Goal: Task Accomplishment & Management: Manage account settings

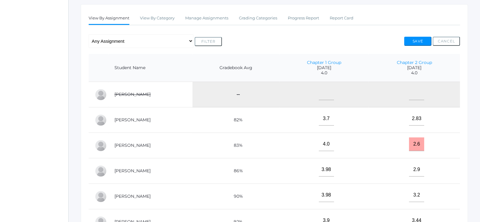
drag, startPoint x: 258, startPoint y: 11, endPoint x: 267, endPoint y: 22, distance: 14.4
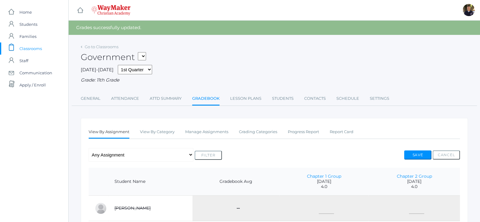
click at [349, 77] on div "Grade: 11th Grade" at bounding box center [274, 80] width 387 height 7
click at [21, 13] on span "Home" at bounding box center [25, 12] width 12 height 12
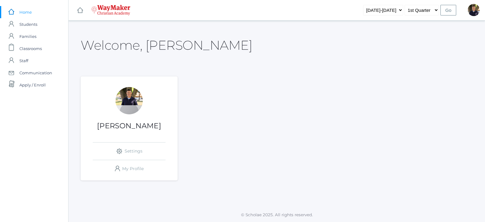
click at [127, 129] on h1 "[PERSON_NAME]" at bounding box center [129, 126] width 97 height 8
click at [137, 87] on div "Richard Lepage icons/ui/navigation/settings Created with Sketch. Settings icons…" at bounding box center [129, 128] width 97 height 104
click at [130, 99] on div at bounding box center [129, 100] width 27 height 27
click at [32, 49] on span "Classrooms" at bounding box center [30, 48] width 22 height 12
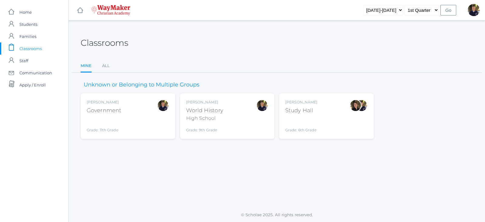
click at [199, 117] on div "High School" at bounding box center [204, 118] width 37 height 7
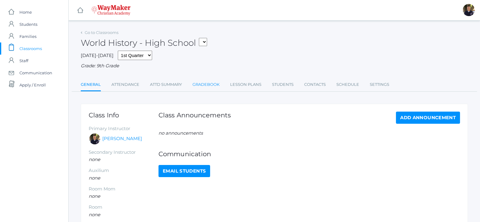
click at [205, 89] on link "Gradebook" at bounding box center [205, 85] width 27 height 12
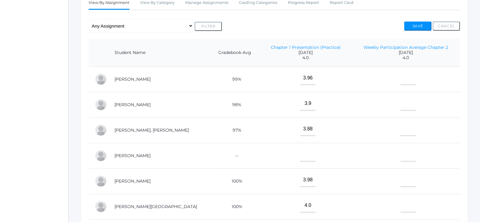
scroll to position [70, 0]
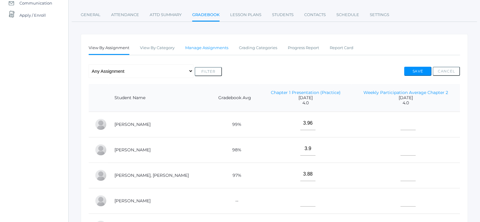
click at [191, 47] on link "Manage Assignments" at bounding box center [206, 48] width 43 height 12
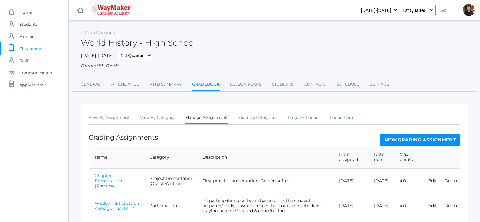
scroll to position [26, 0]
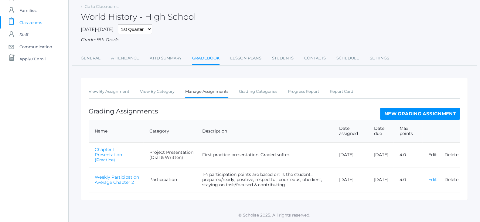
click at [432, 180] on link "Edit" at bounding box center [432, 179] width 8 height 5
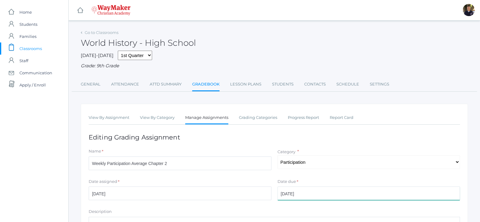
click at [329, 198] on input "2025-09-26" at bounding box center [368, 194] width 183 height 14
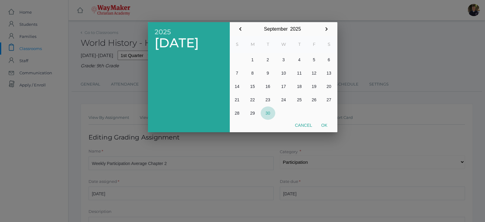
click at [267, 113] on button "30" at bounding box center [268, 112] width 15 height 13
click at [326, 124] on button "Ok" at bounding box center [324, 125] width 15 height 11
type input "[DATE]"
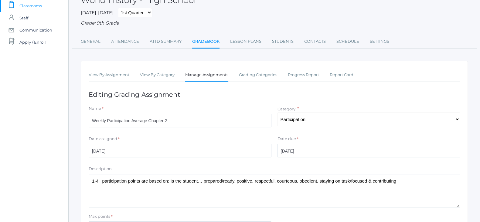
scroll to position [111, 0]
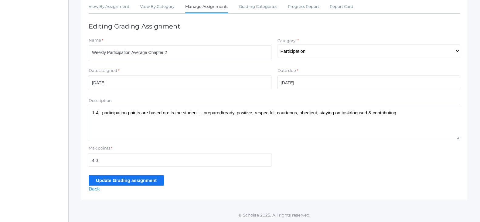
click at [115, 180] on input "Update Grading assignment" at bounding box center [126, 180] width 75 height 10
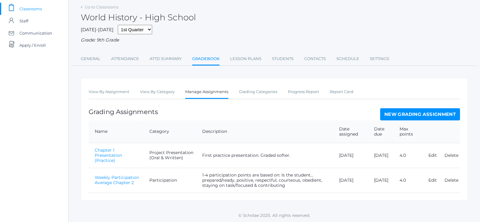
scroll to position [40, 0]
click at [99, 90] on link "View By Assignment" at bounding box center [109, 91] width 41 height 12
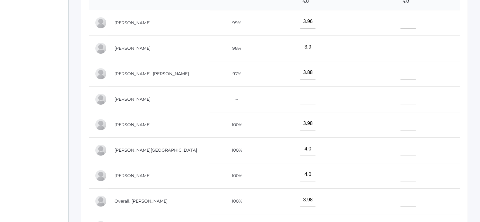
scroll to position [157, 0]
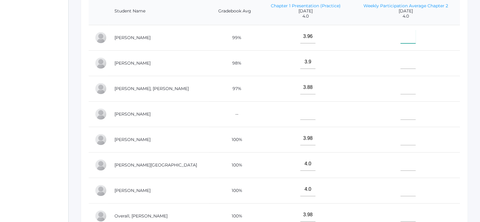
click at [400, 36] on input"] "text" at bounding box center [407, 37] width 15 height 14
type input"] "2.44"
click at [400, 65] on input"] "text" at bounding box center [407, 62] width 15 height 14
type input"] "1.0"
click at [400, 89] on input"] "text" at bounding box center [407, 88] width 15 height 14
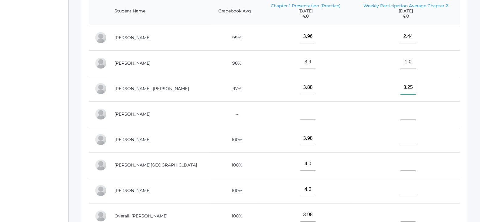
type input"] "3.25"
click at [400, 116] on input"] "text" at bounding box center [407, 113] width 15 height 14
type input"] "3.4"
click at [400, 142] on input"] "text" at bounding box center [407, 139] width 15 height 14
type input"] "2.5"
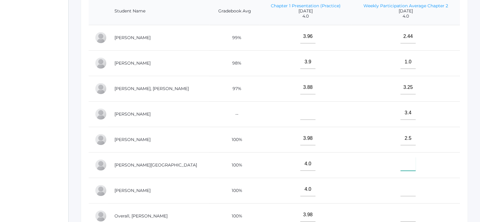
click at [400, 164] on input"] "text" at bounding box center [407, 164] width 15 height 14
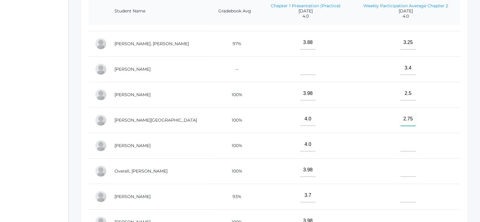
scroll to position [70, 0]
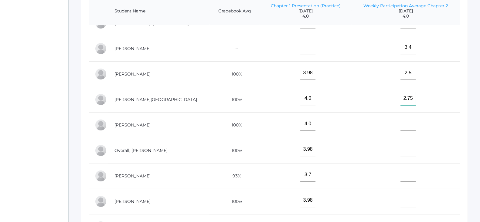
type input"] "2.75"
click at [400, 119] on input"] "text" at bounding box center [407, 124] width 15 height 14
type input"] "3.75"
drag, startPoint x: 399, startPoint y: 147, endPoint x: 411, endPoint y: 139, distance: 14.6
click at [400, 146] on input"] "text" at bounding box center [407, 150] width 15 height 14
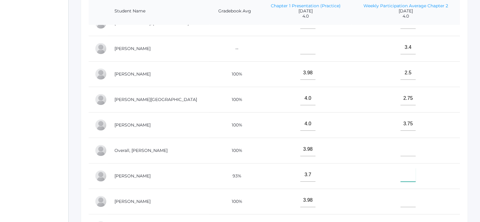
click at [400, 168] on input"] "text" at bounding box center [407, 175] width 15 height 14
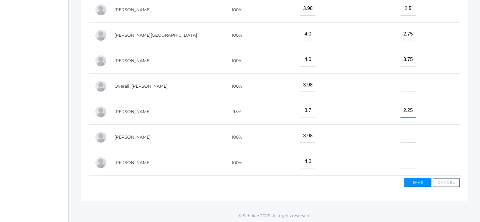
scroll to position [221, 0]
type input"] "2.25"
drag, startPoint x: 396, startPoint y: 131, endPoint x: 417, endPoint y: 121, distance: 23.8
click at [400, 131] on input"] "text" at bounding box center [407, 136] width 15 height 14
type input"] "2"
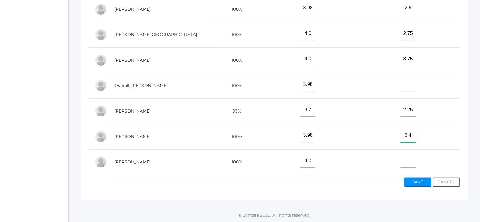
type input"] "3.4"
click at [400, 156] on input"] "text" at bounding box center [407, 161] width 15 height 14
type input"] "3.0"
click at [421, 181] on button "Save" at bounding box center [417, 181] width 27 height 9
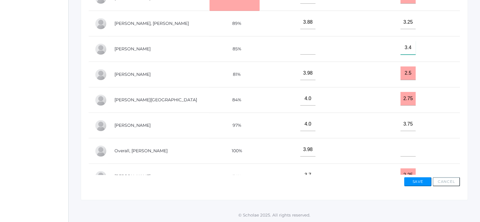
click at [400, 49] on input"] "3.4" at bounding box center [407, 48] width 15 height 14
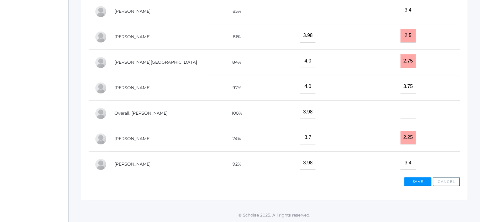
click at [444, 180] on button "Cancel" at bounding box center [445, 181] width 27 height 9
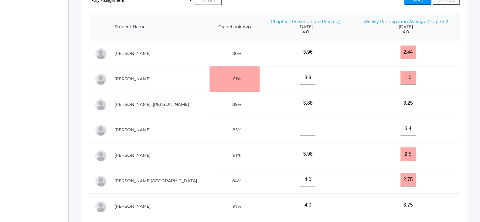
scroll to position [84, 0]
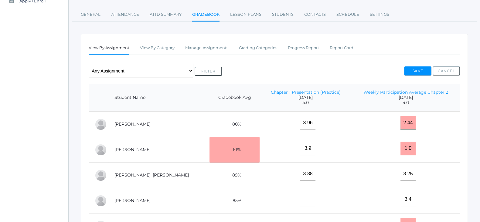
drag, startPoint x: 395, startPoint y: 123, endPoint x: 406, endPoint y: 119, distance: 12.1
click at [400, 122] on input "2.44" at bounding box center [407, 123] width 15 height 14
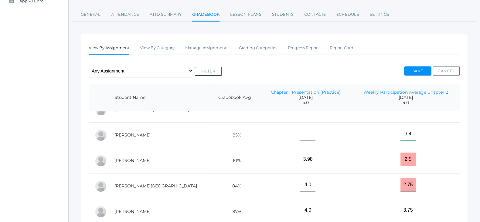
click at [400, 129] on input"] "3.4" at bounding box center [407, 134] width 15 height 14
type input"] "3"
type input"] "3.6"
click at [400, 157] on input "2.5" at bounding box center [407, 160] width 15 height 14
type input "2.9"
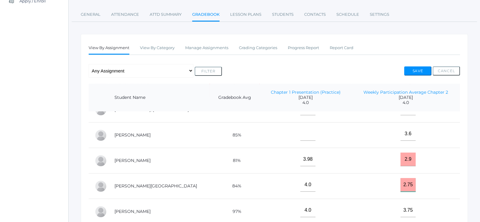
click at [400, 181] on input "2.75" at bounding box center [407, 185] width 15 height 14
type input "2"
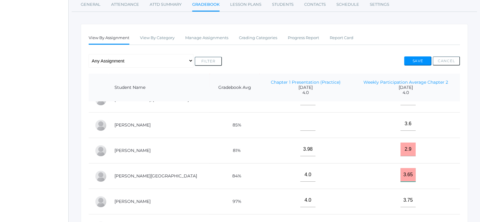
scroll to position [122, 0]
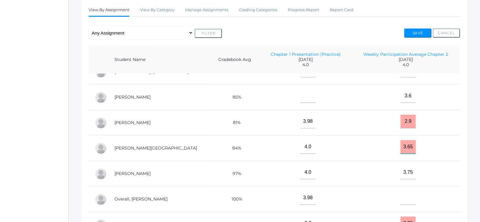
type input "3.65"
click at [400, 168] on input"] "3.75" at bounding box center [407, 173] width 15 height 14
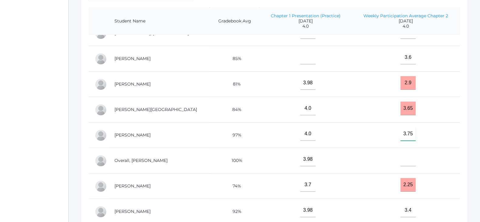
scroll to position [198, 0]
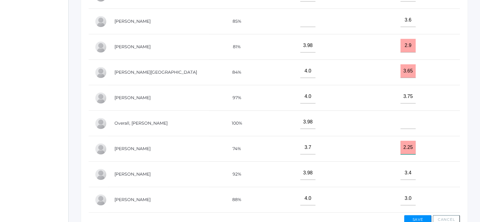
click at [400, 142] on input "2.25" at bounding box center [407, 148] width 15 height 14
type input "2.85"
drag, startPoint x: 399, startPoint y: 167, endPoint x: 414, endPoint y: 159, distance: 16.8
click at [400, 167] on input"] "3.4" at bounding box center [407, 173] width 15 height 14
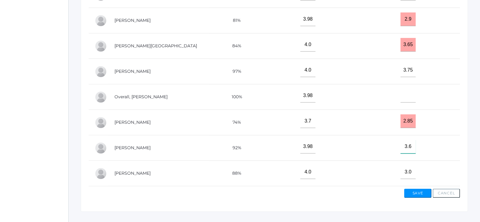
scroll to position [236, 0]
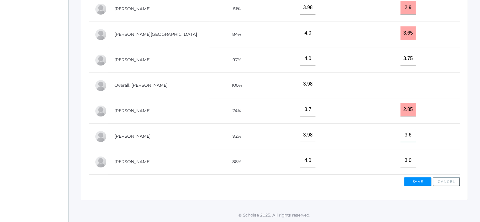
type input"] "3.6"
click at [401, 154] on input"] "3.0" at bounding box center [407, 161] width 15 height 14
type input"] "3.5"
click at [411, 179] on button "Save" at bounding box center [417, 181] width 27 height 9
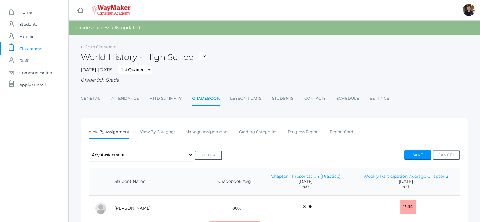
scroll to position [151, 0]
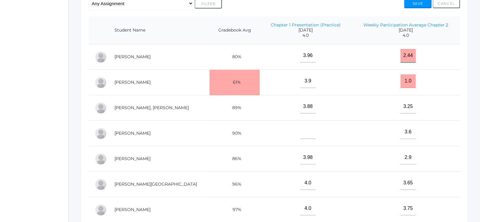
click at [400, 56] on input "2.44" at bounding box center [407, 56] width 15 height 14
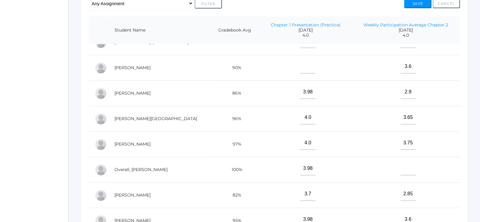
scroll to position [236, 0]
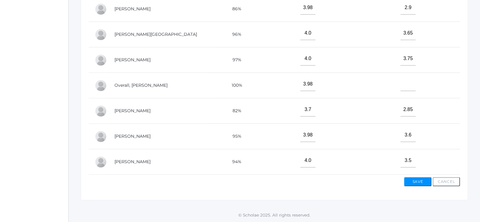
type input "2.6"
click at [420, 181] on button "Save" at bounding box center [417, 181] width 27 height 9
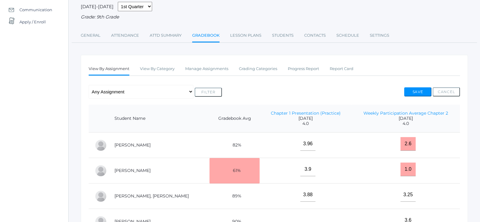
scroll to position [114, 0]
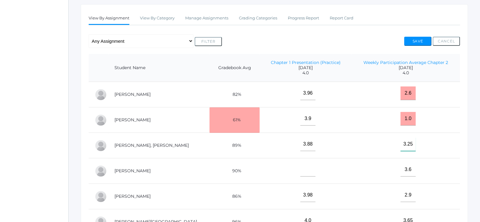
click at [401, 145] on input"] "3.25" at bounding box center [407, 144] width 15 height 14
click at [400, 144] on input"] "3.25" at bounding box center [407, 144] width 15 height 14
type input"] "3.35"
click at [436, 144] on td "3.35" at bounding box center [405, 145] width 108 height 25
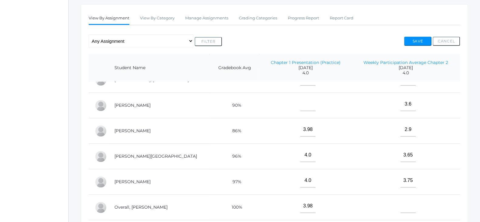
scroll to position [236, 0]
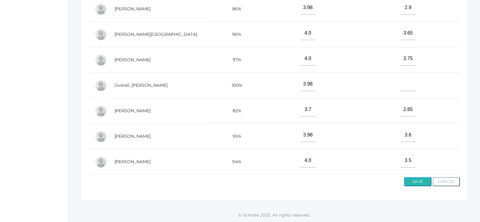
click at [420, 179] on button "Save" at bounding box center [417, 181] width 27 height 9
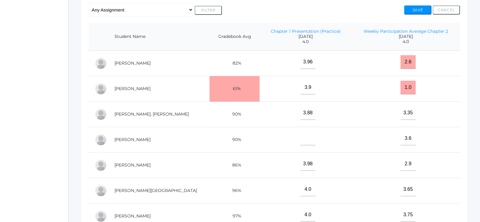
scroll to position [114, 0]
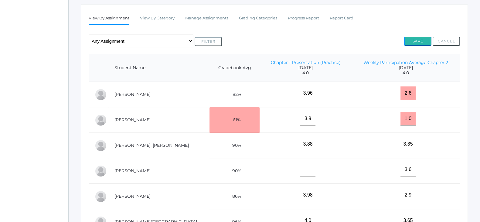
click at [412, 42] on button "Save" at bounding box center [417, 41] width 27 height 9
